Goal: Navigation & Orientation: Find specific page/section

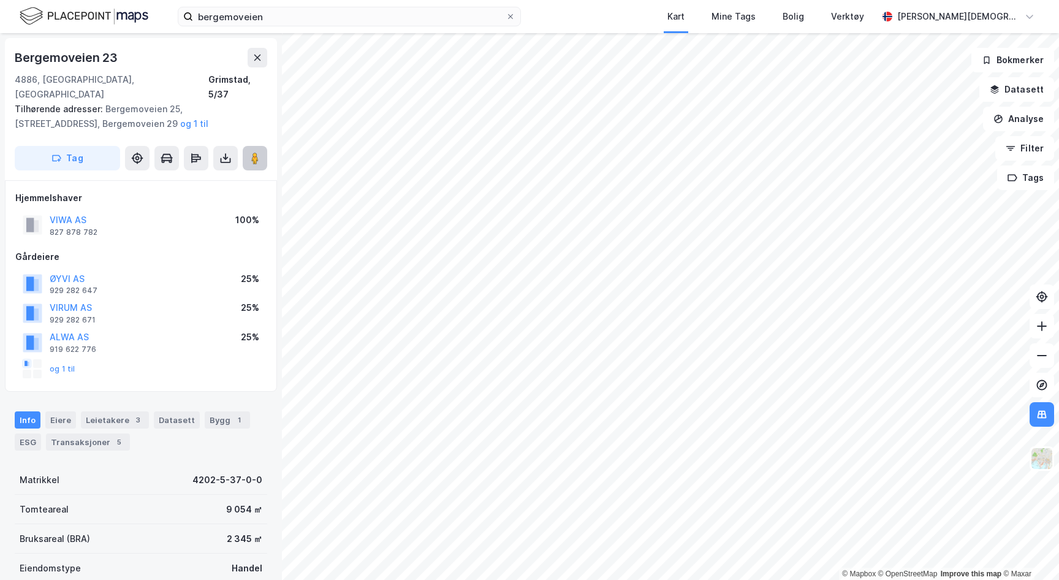
click at [246, 146] on button at bounding box center [255, 158] width 25 height 25
